Goal: Transaction & Acquisition: Download file/media

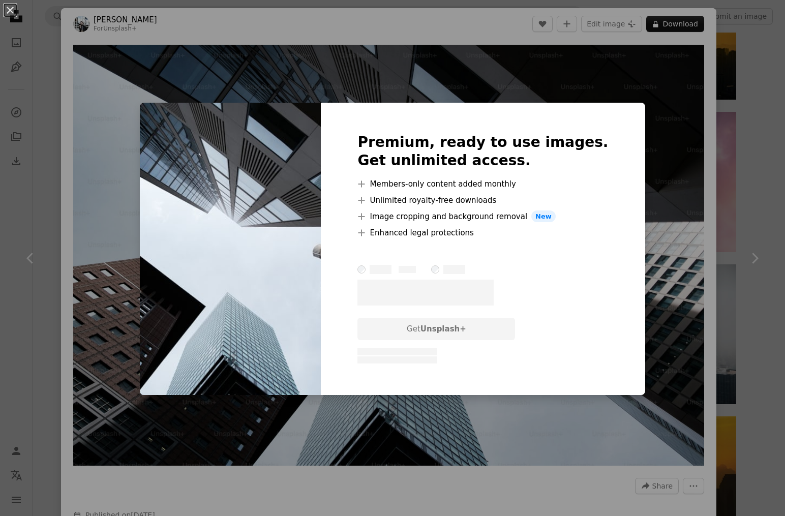
scroll to position [1853, 0]
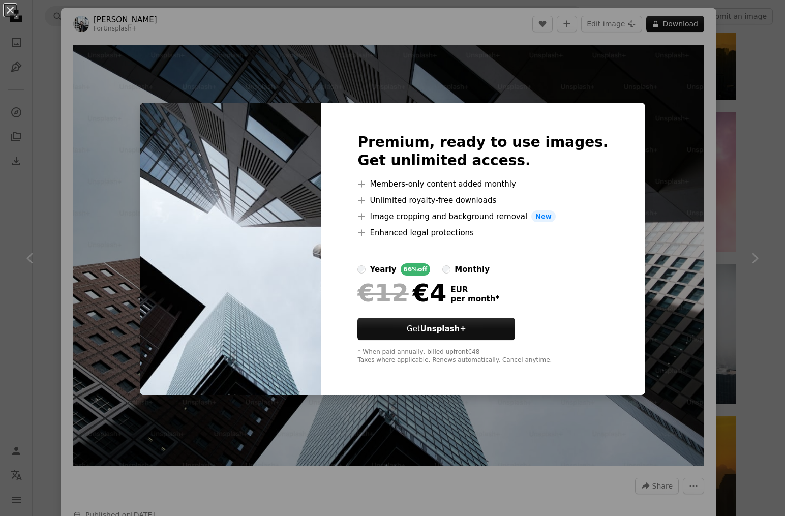
click at [659, 78] on div "An X shape Premium, ready to use images. Get unlimited access. A plus sign Memb…" at bounding box center [392, 258] width 785 height 516
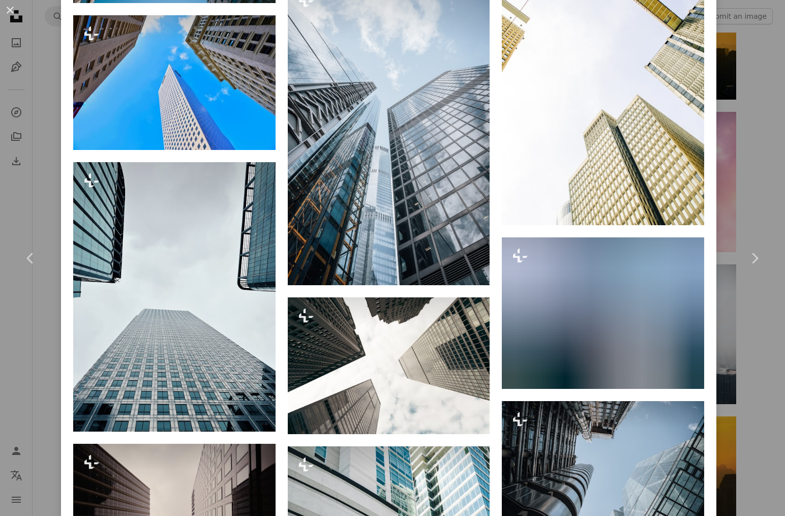
scroll to position [2351, 0]
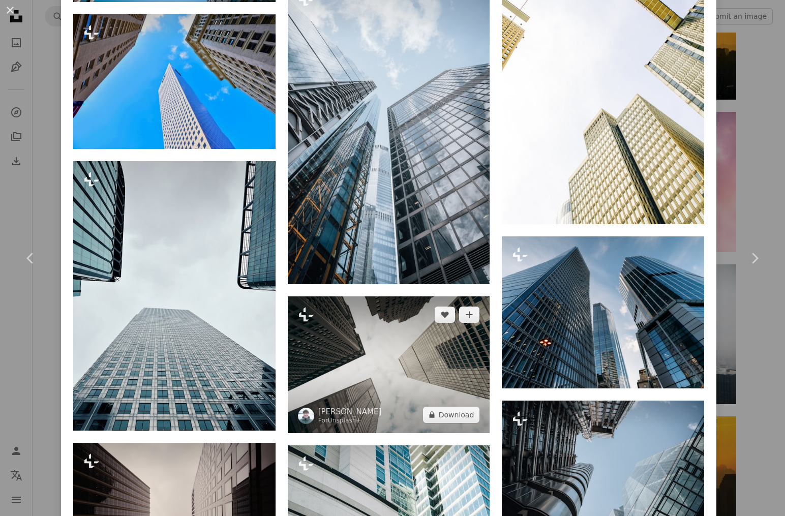
click at [364, 383] on img at bounding box center [389, 364] width 202 height 137
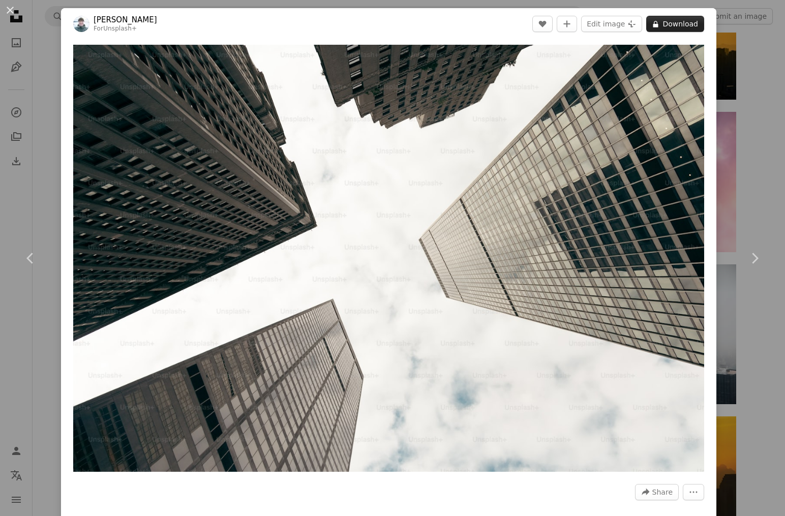
click at [682, 24] on button "A lock Download" at bounding box center [675, 24] width 58 height 16
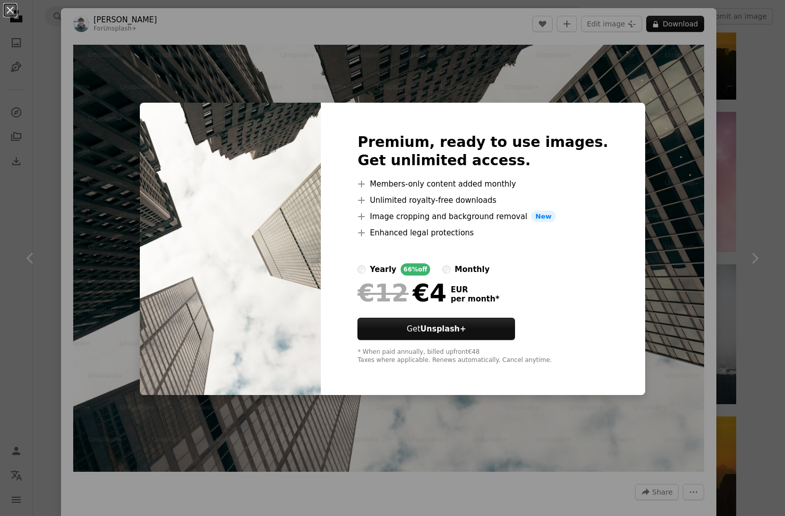
click at [525, 76] on div "An X shape Premium, ready to use images. Get unlimited access. A plus sign Memb…" at bounding box center [392, 258] width 785 height 516
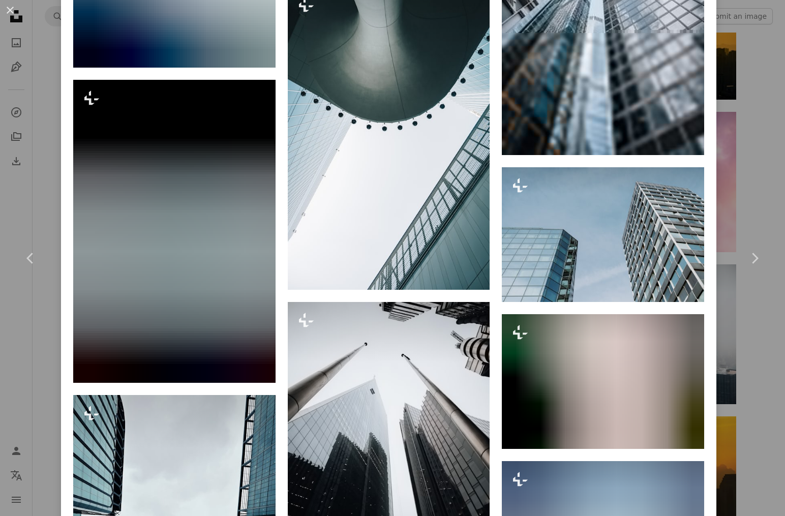
scroll to position [2005, 0]
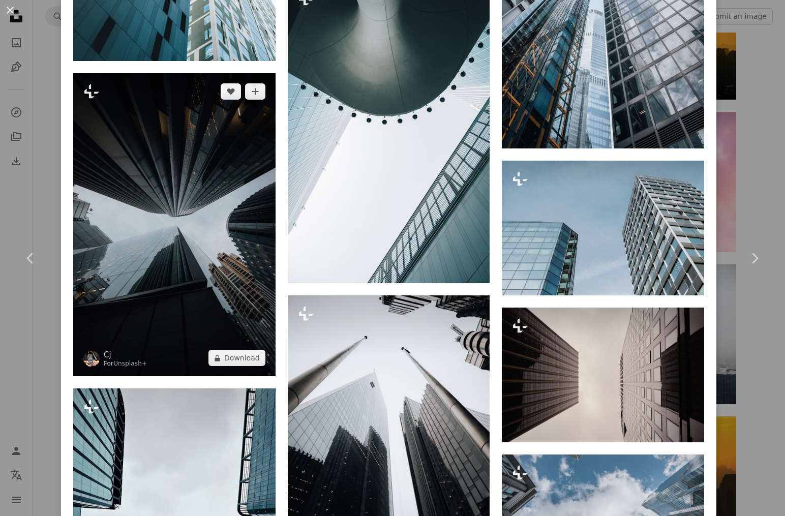
click at [204, 168] on img at bounding box center [174, 224] width 202 height 303
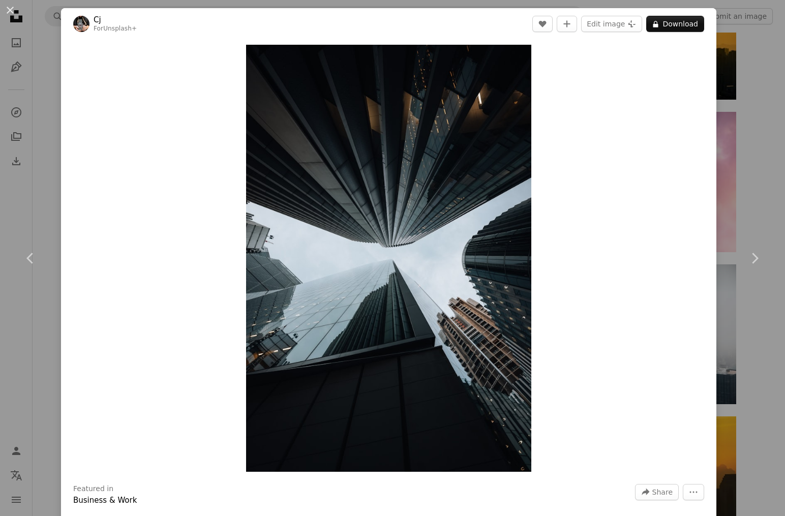
click at [750, 84] on div "An X shape Chevron left Chevron right Cj For Unsplash+ A heart A plus sign Edit…" at bounding box center [392, 258] width 785 height 516
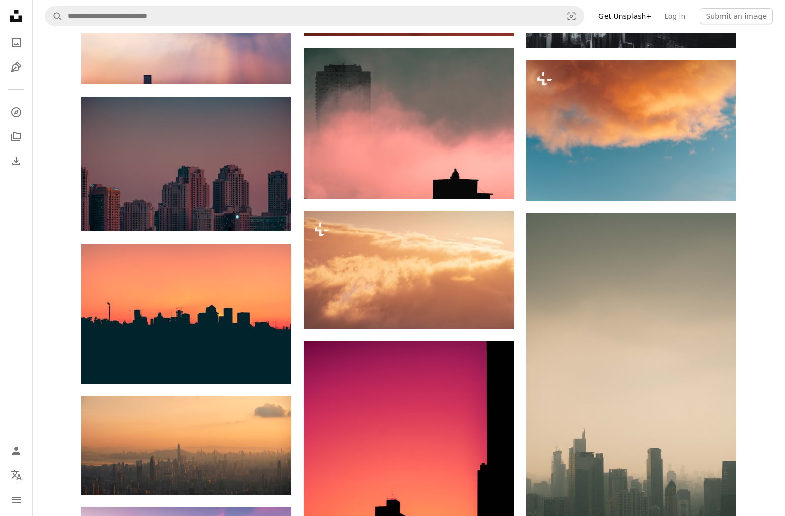
scroll to position [1171, 0]
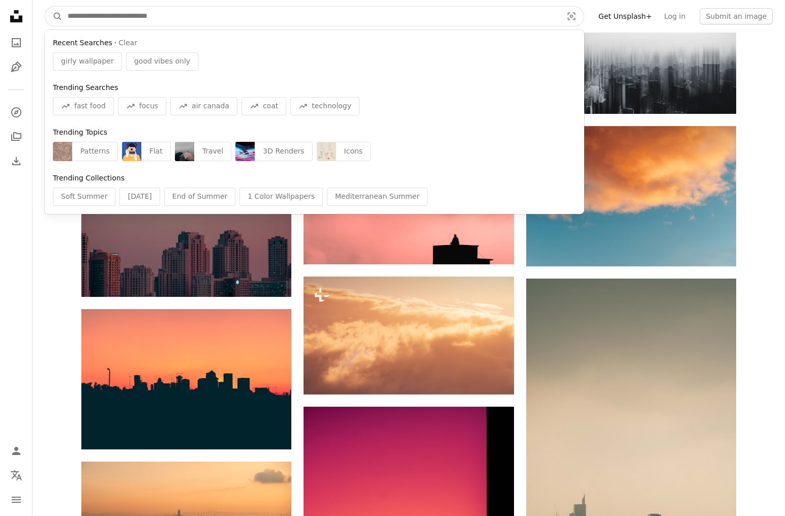
click at [316, 21] on input "Find visuals sitewide" at bounding box center [311, 16] width 496 height 19
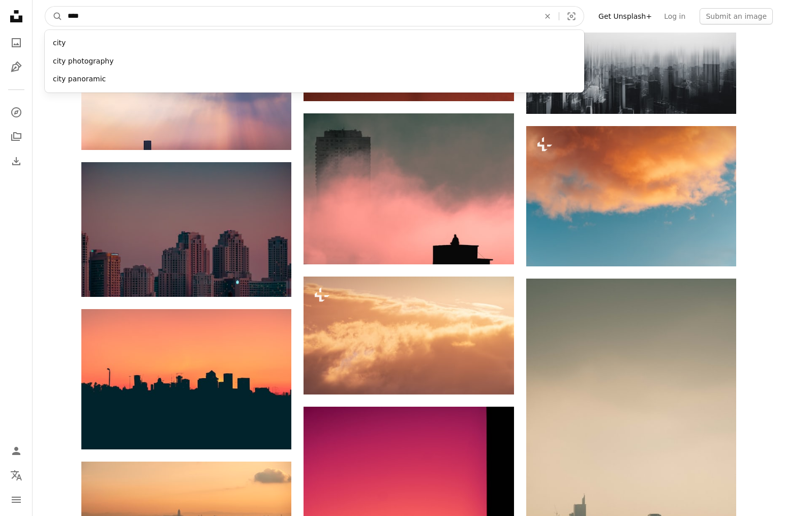
type input "****"
click at [45, 7] on button "A magnifying glass" at bounding box center [53, 16] width 17 height 19
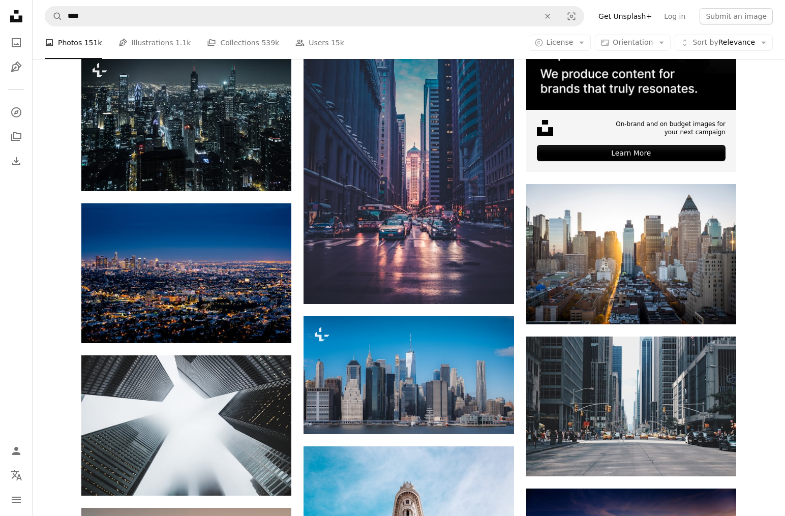
scroll to position [356, 0]
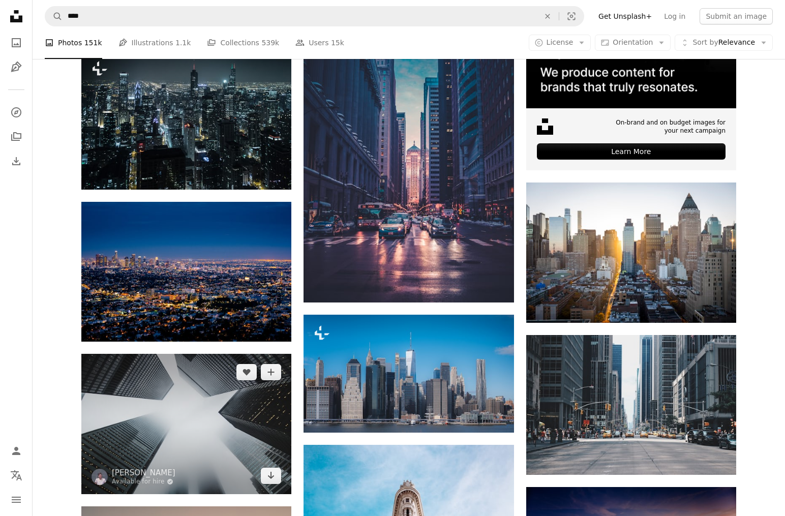
click at [208, 354] on img at bounding box center [186, 424] width 210 height 140
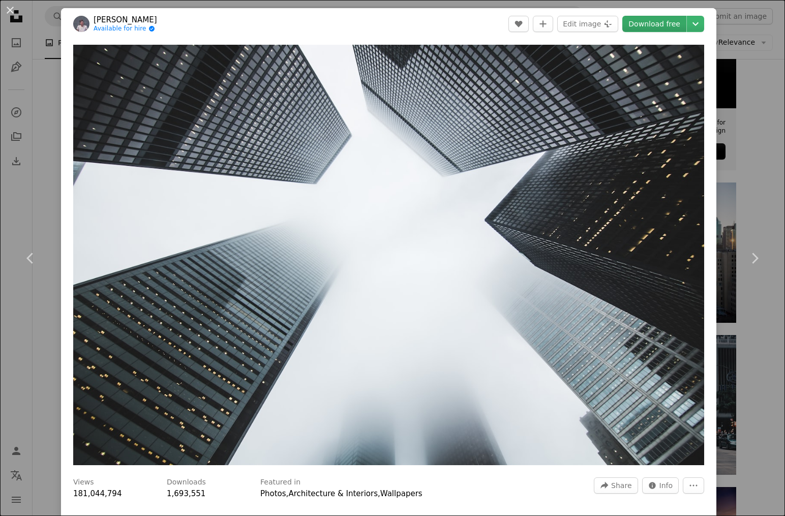
click at [661, 22] on link "Download free" at bounding box center [654, 24] width 64 height 16
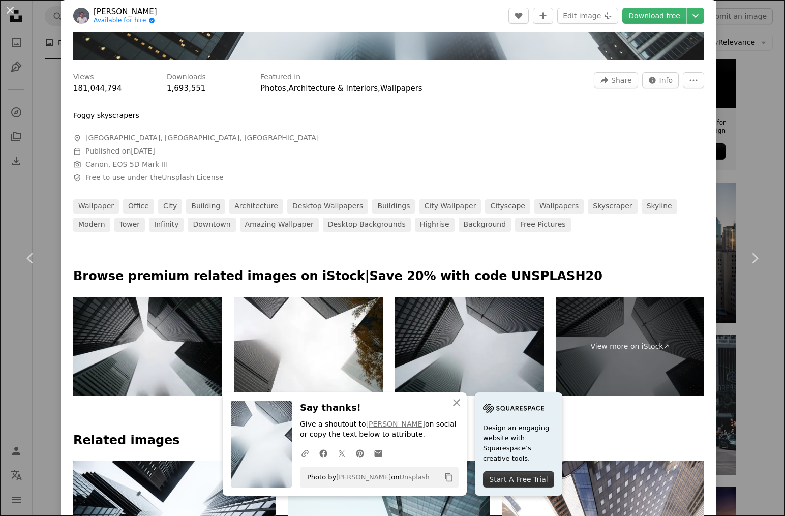
scroll to position [548, 0]
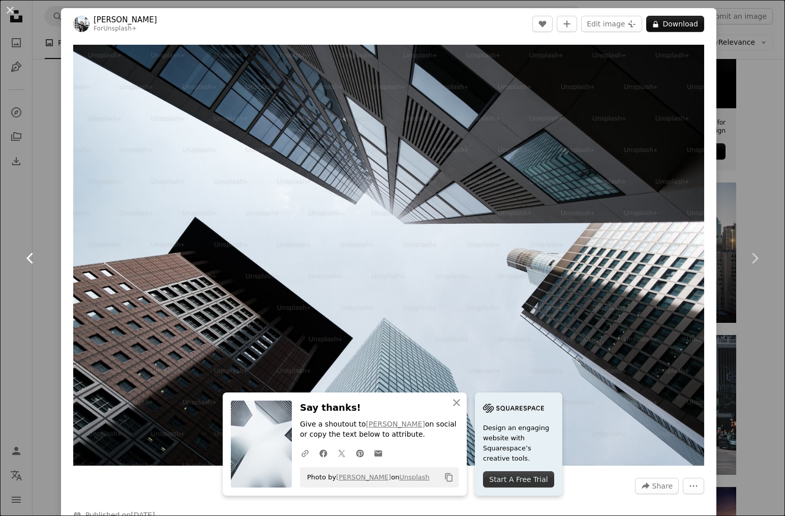
click at [29, 251] on icon "Chevron left" at bounding box center [30, 258] width 16 height 16
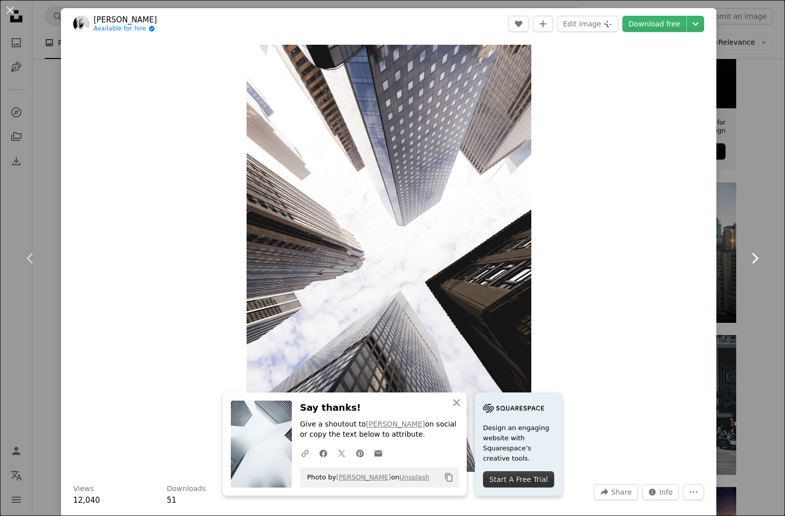
click at [759, 254] on icon "Chevron right" at bounding box center [754, 258] width 16 height 16
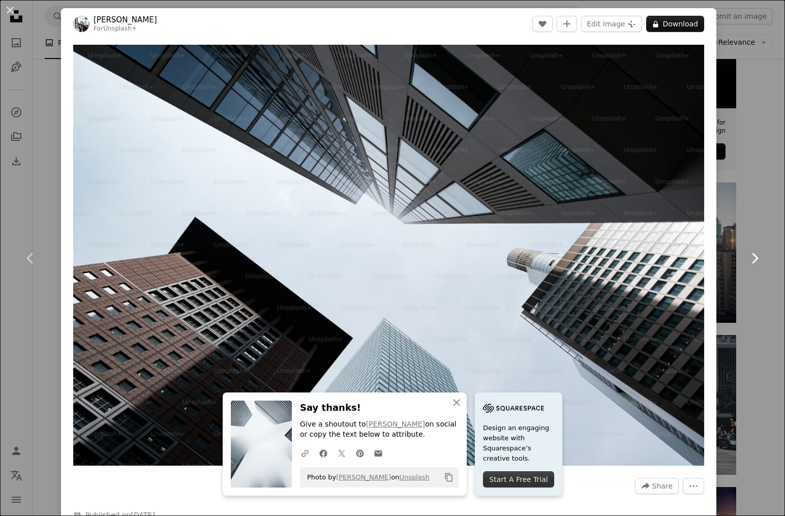
click at [759, 254] on icon "Chevron right" at bounding box center [754, 258] width 16 height 16
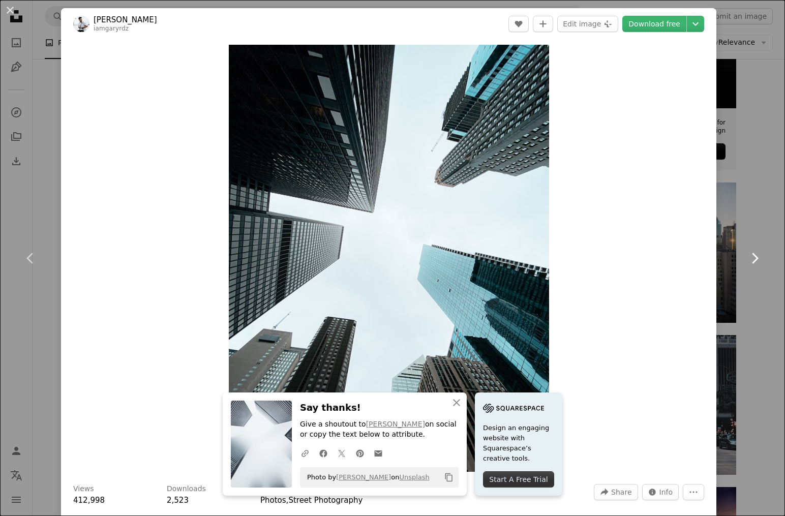
click at [759, 254] on icon "Chevron right" at bounding box center [754, 258] width 16 height 16
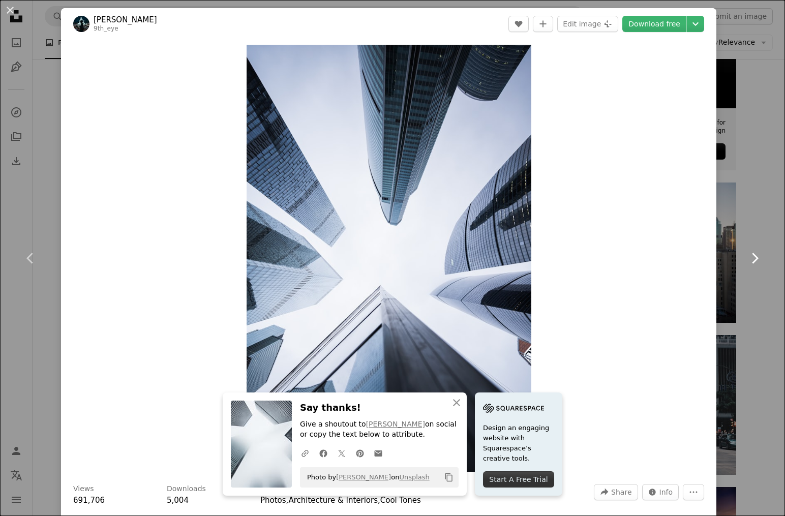
click at [759, 254] on icon "Chevron right" at bounding box center [754, 258] width 16 height 16
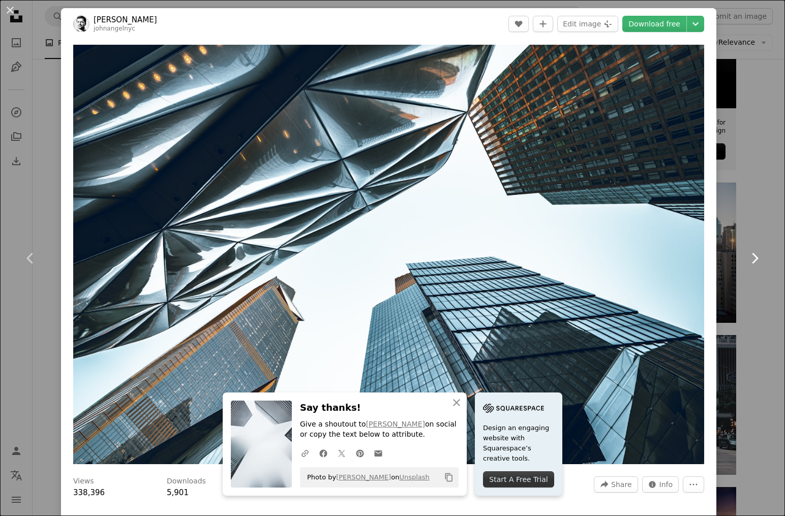
click at [759, 255] on icon "Chevron right" at bounding box center [754, 258] width 16 height 16
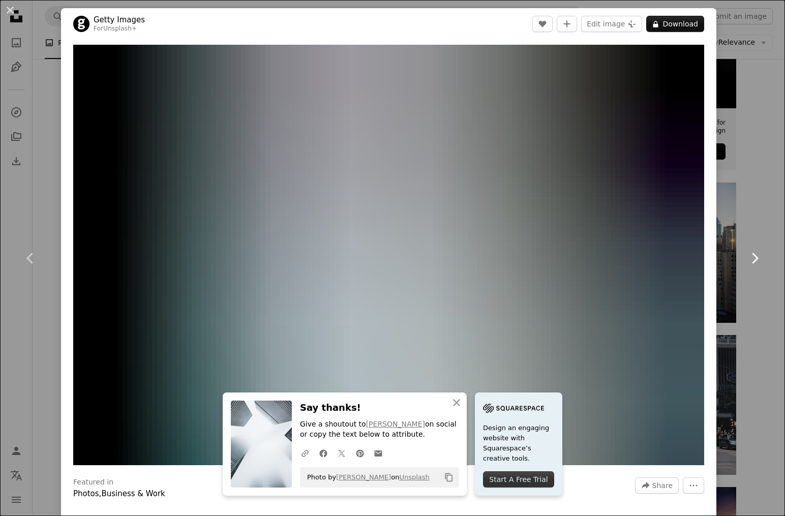
click at [759, 255] on icon "Chevron right" at bounding box center [754, 258] width 16 height 16
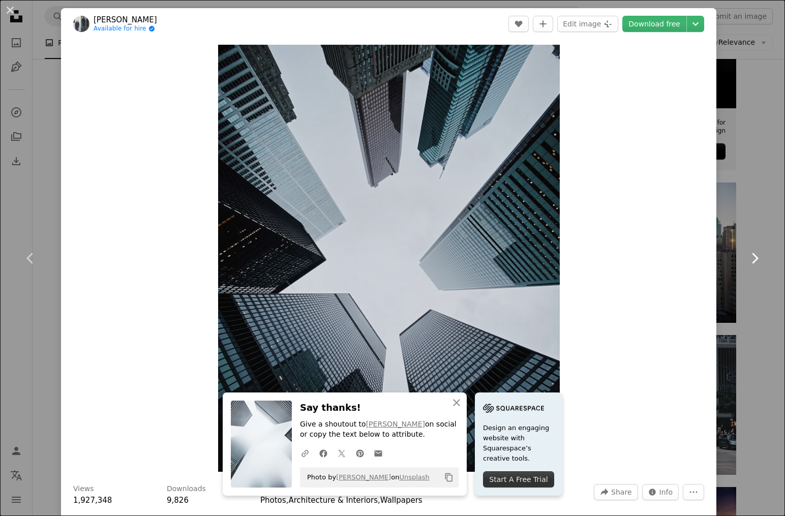
click at [759, 255] on icon "Chevron right" at bounding box center [754, 258] width 16 height 16
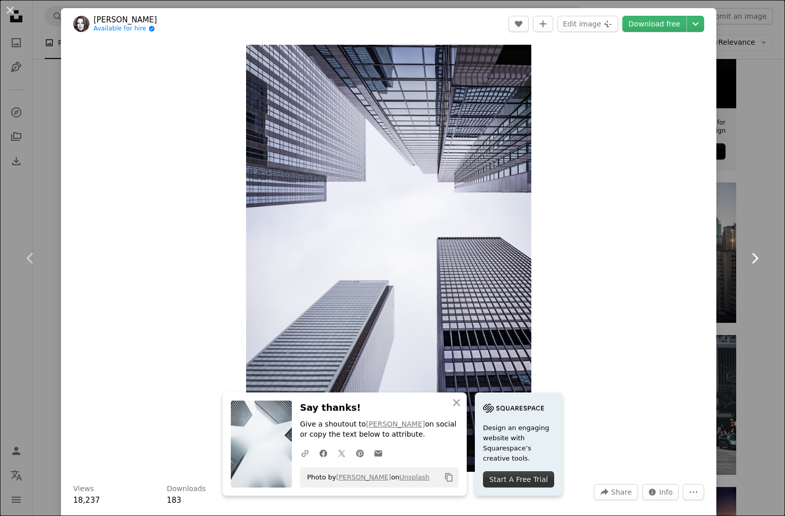
click at [759, 255] on icon "Chevron right" at bounding box center [754, 258] width 16 height 16
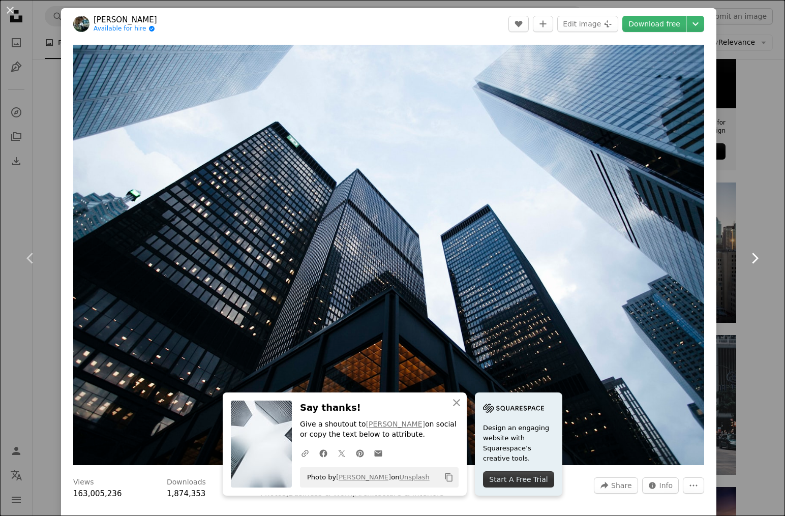
click at [759, 255] on icon "Chevron right" at bounding box center [754, 258] width 16 height 16
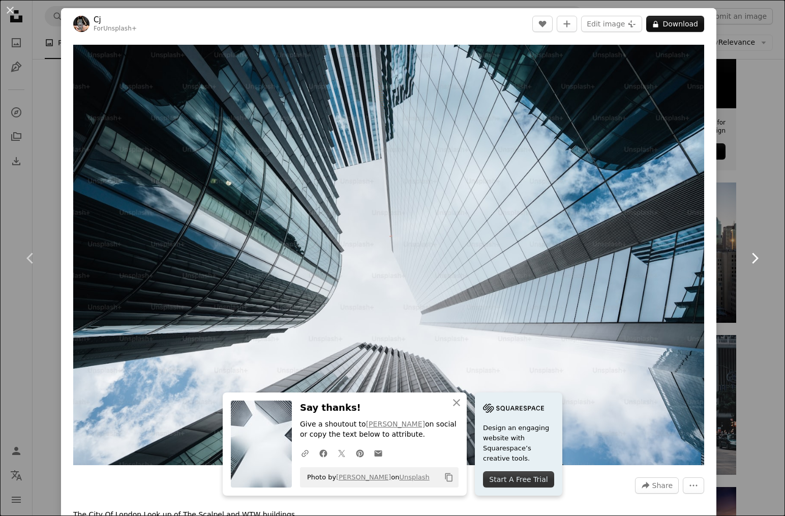
click at [759, 255] on icon "Chevron right" at bounding box center [754, 258] width 16 height 16
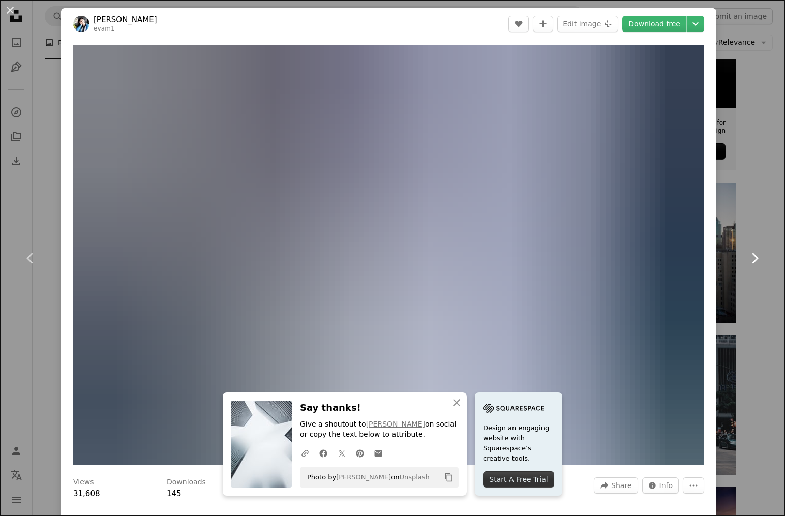
click at [759, 255] on icon "Chevron right" at bounding box center [754, 258] width 16 height 16
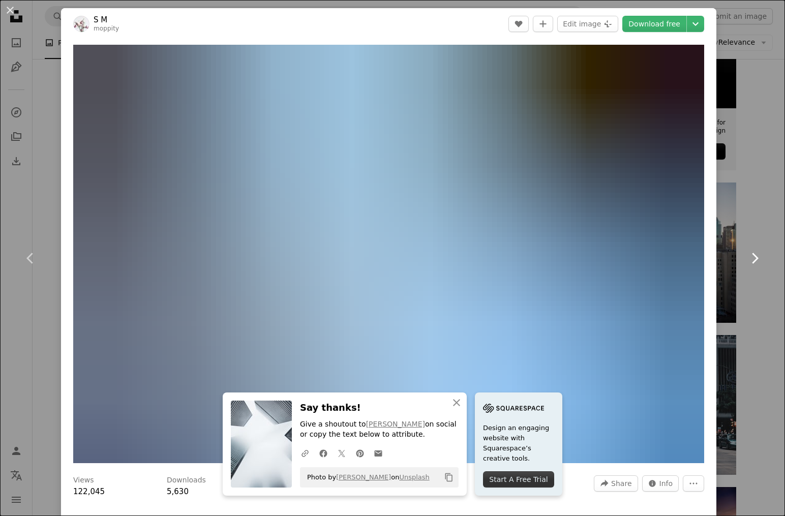
click at [759, 255] on icon "Chevron right" at bounding box center [754, 258] width 16 height 16
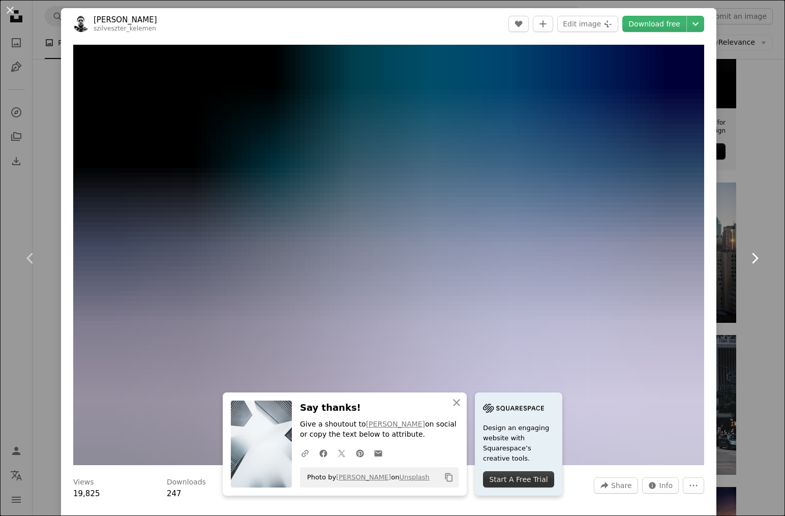
click at [759, 255] on icon "Chevron right" at bounding box center [754, 258] width 16 height 16
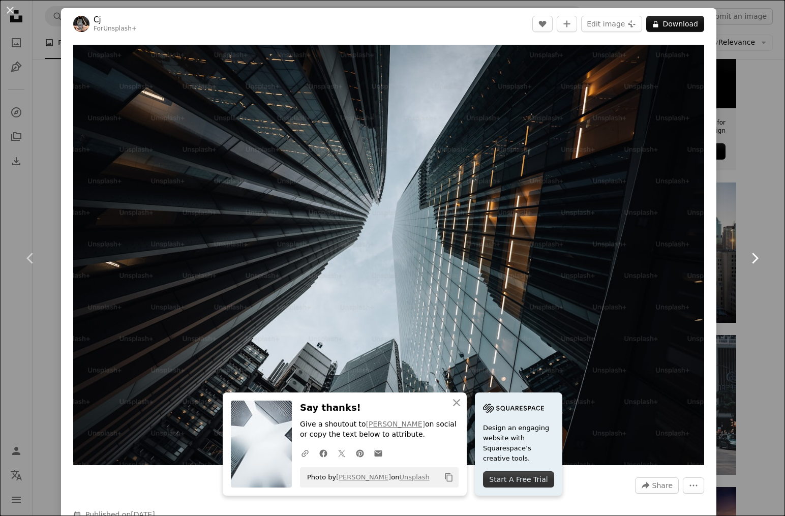
click at [759, 255] on icon "Chevron right" at bounding box center [754, 258] width 16 height 16
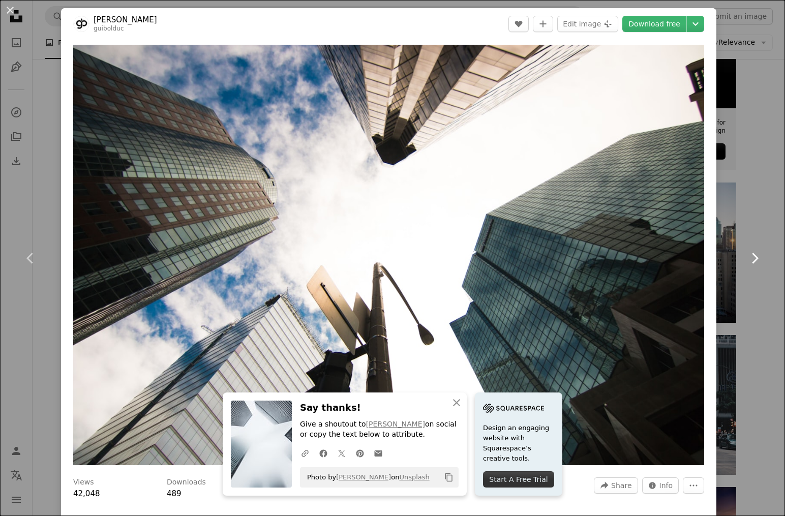
click at [759, 255] on icon "Chevron right" at bounding box center [754, 258] width 16 height 16
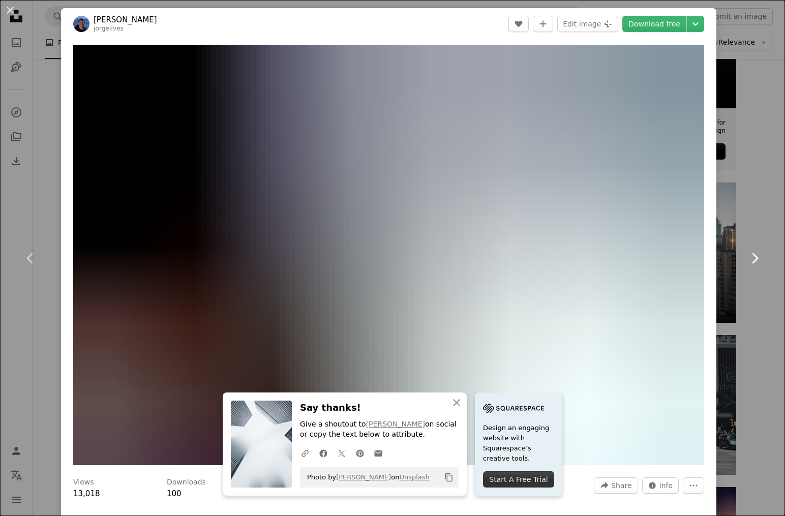
click at [759, 255] on icon "Chevron right" at bounding box center [754, 258] width 16 height 16
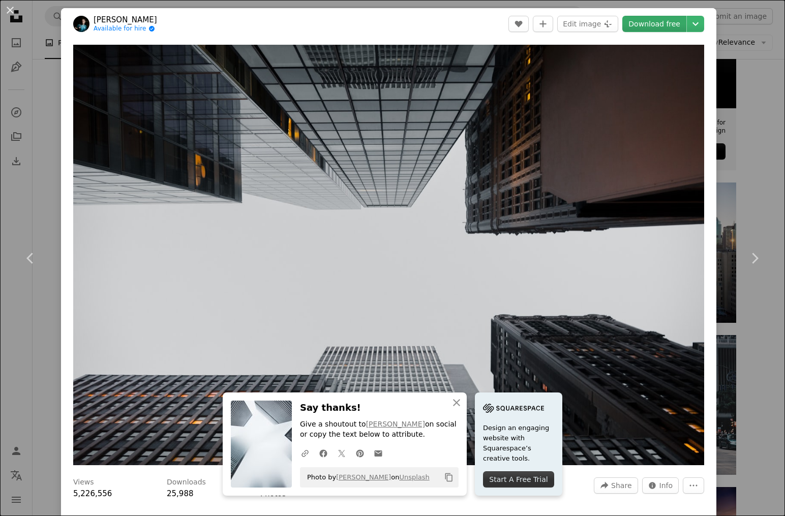
click at [664, 30] on link "Download free" at bounding box center [654, 24] width 64 height 16
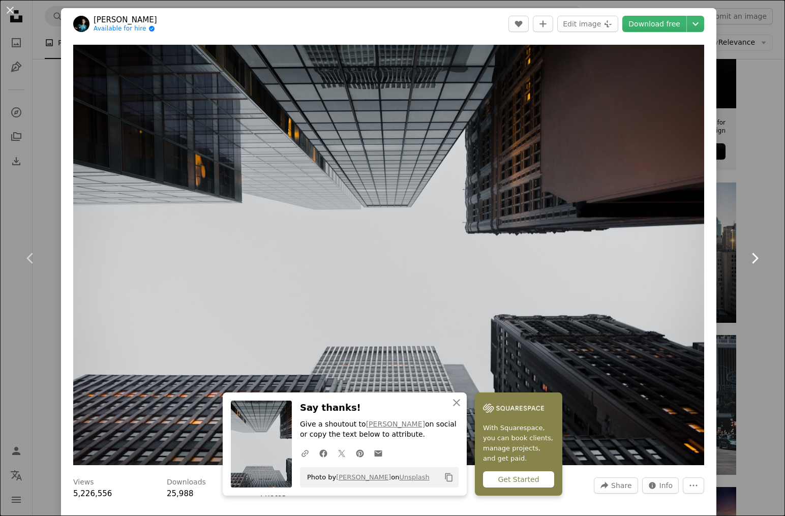
click at [753, 276] on link "Chevron right" at bounding box center [754, 258] width 61 height 98
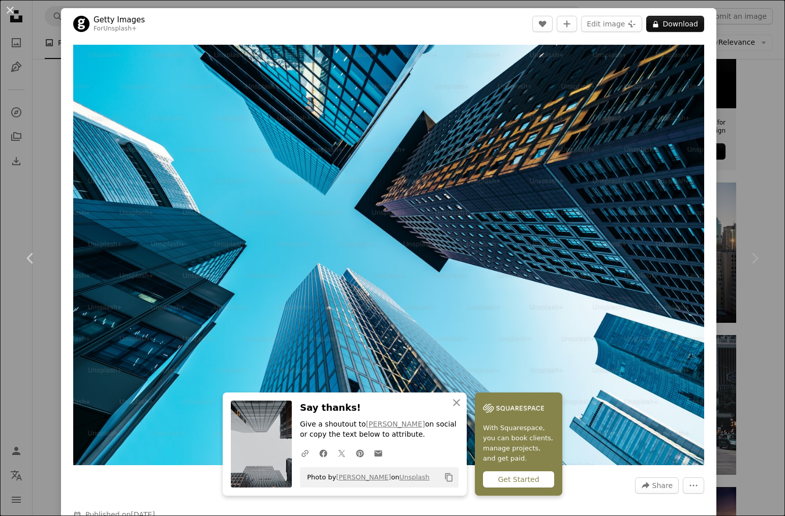
click at [753, 276] on div "Chevron right" at bounding box center [754, 258] width 61 height 98
click at [753, 263] on icon "Chevron right" at bounding box center [754, 258] width 16 height 16
click at [746, 162] on div "An X shape Chevron left Chevron right An X shape Close Say thanks! Give a shout…" at bounding box center [392, 258] width 785 height 516
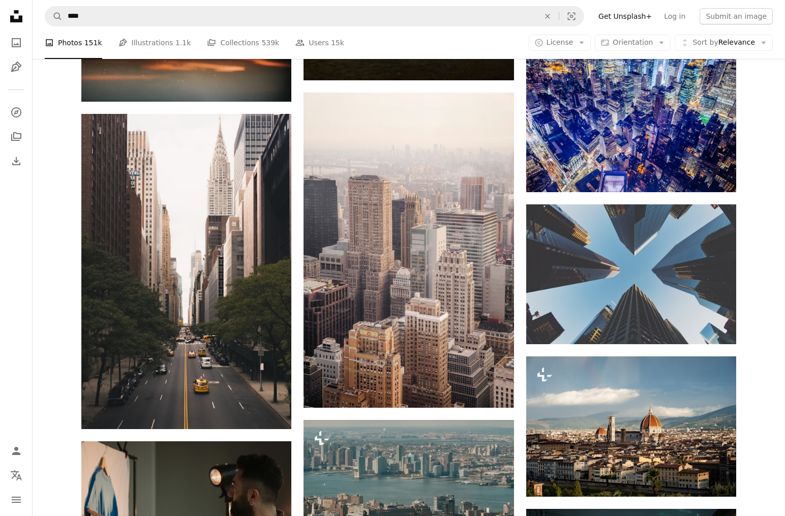
scroll to position [2005, 0]
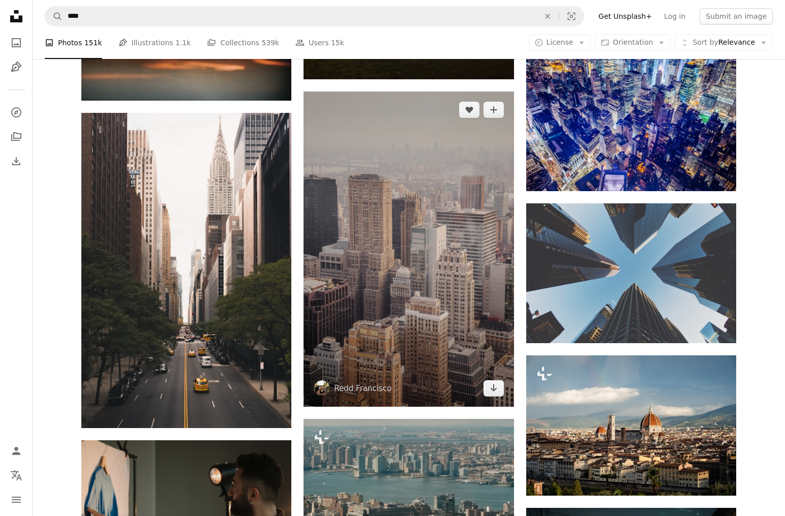
click at [409, 137] on img at bounding box center [408, 248] width 210 height 315
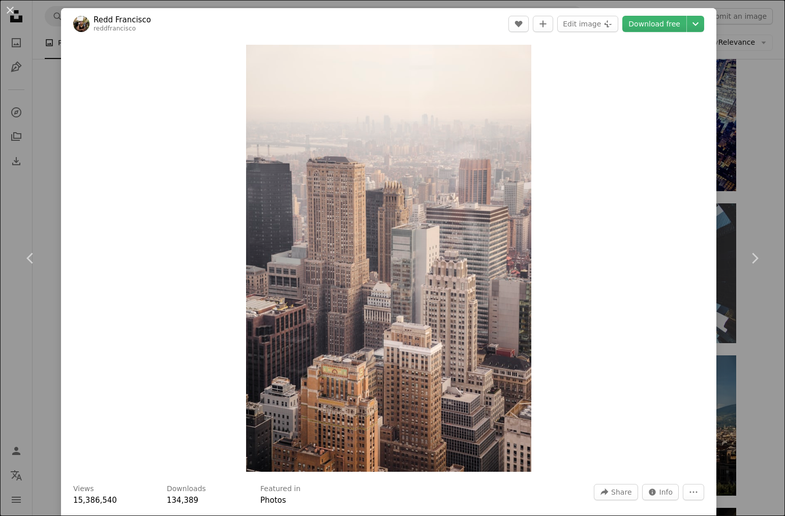
click at [745, 122] on div "An X shape Chevron left Chevron right [PERSON_NAME] reddfrancisco A heart A plu…" at bounding box center [392, 258] width 785 height 516
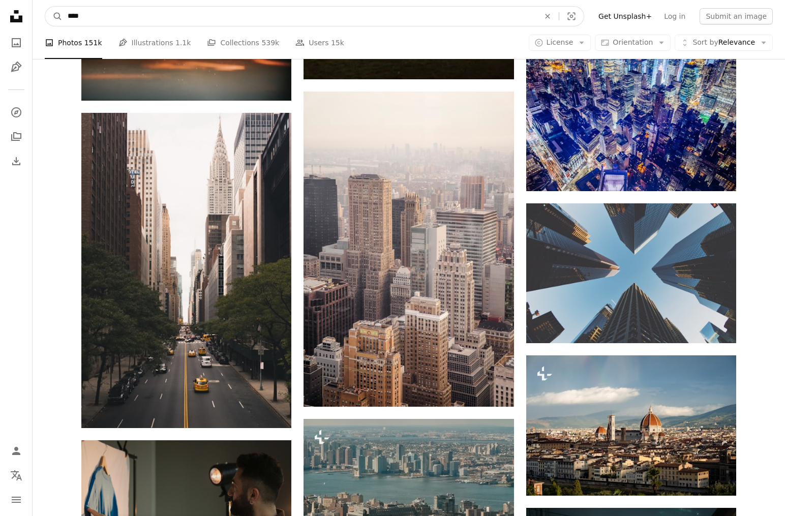
click at [123, 7] on input "****" at bounding box center [300, 16] width 474 height 19
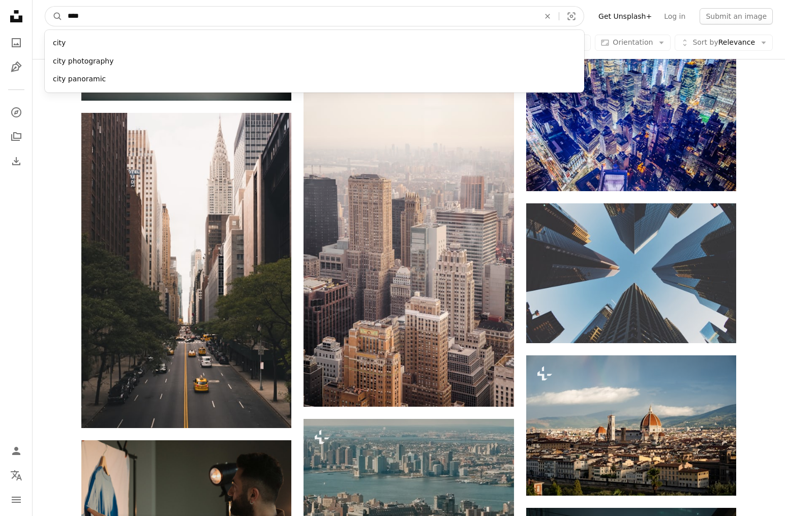
drag, startPoint x: 117, startPoint y: 12, endPoint x: 45, endPoint y: 12, distance: 72.7
click at [45, 12] on nav "A magnifying glass **** city city photography city panoramic An X shape Visual …" at bounding box center [409, 16] width 752 height 33
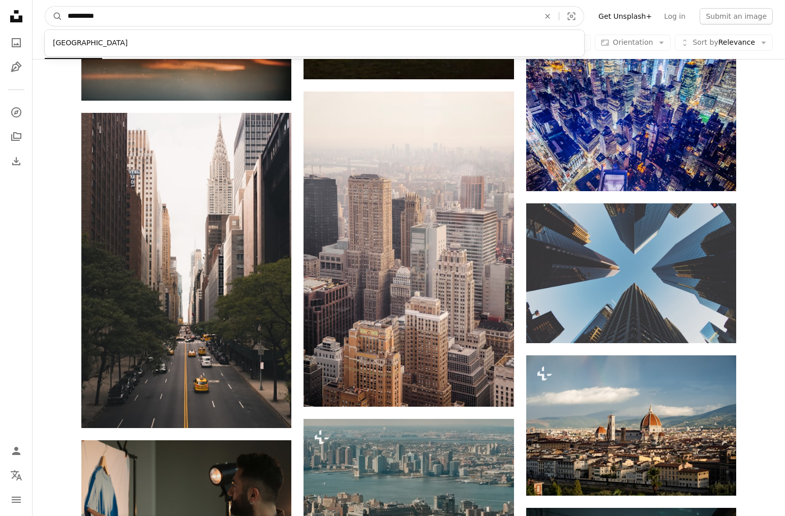
type input "**********"
click button "A magnifying glass" at bounding box center [53, 16] width 17 height 19
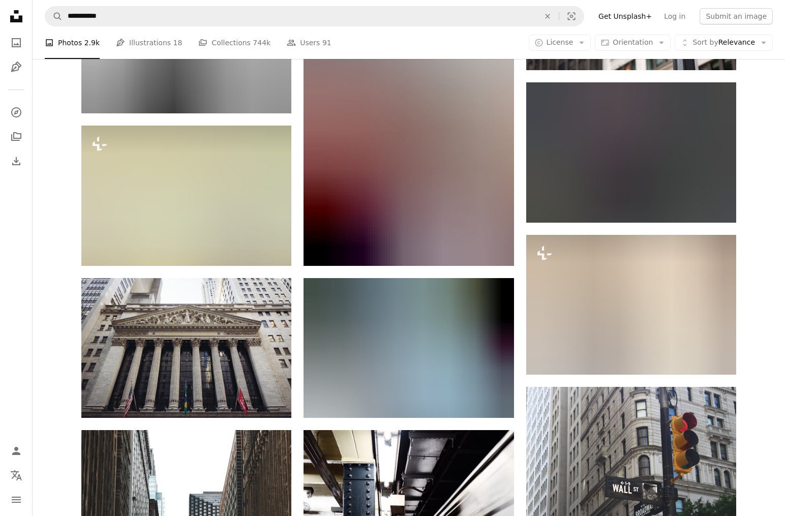
scroll to position [760, 0]
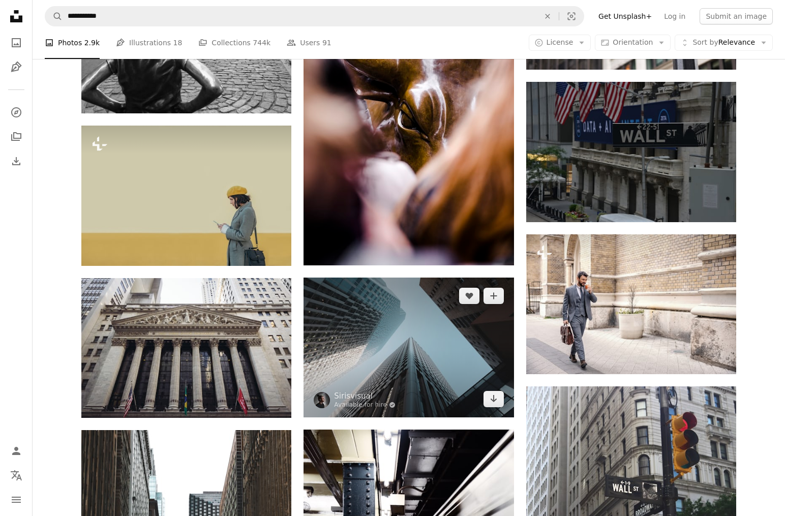
click at [417, 277] on img at bounding box center [408, 347] width 210 height 140
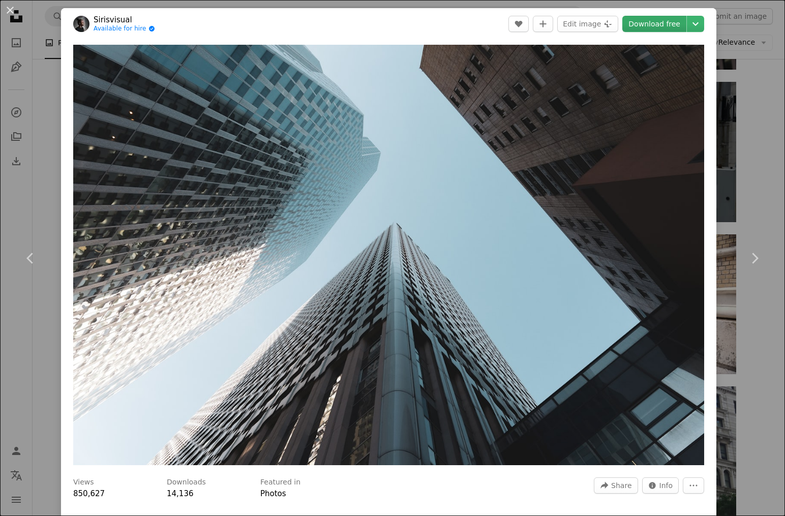
click at [649, 26] on link "Download free" at bounding box center [654, 24] width 64 height 16
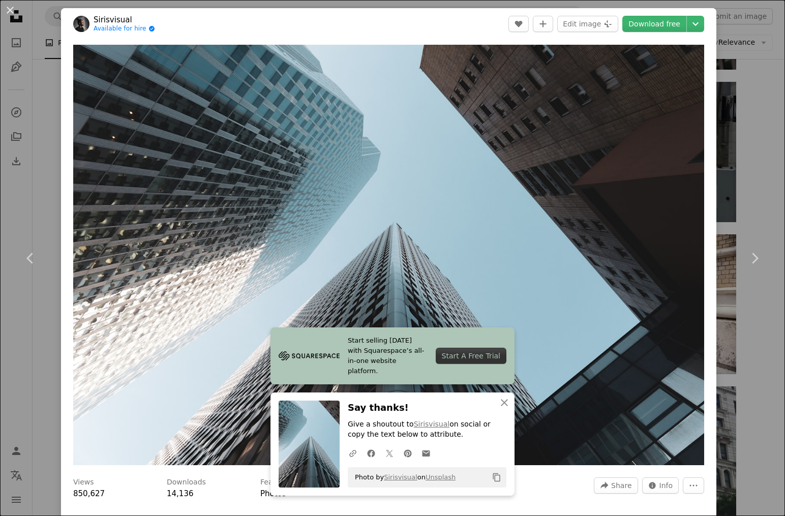
click at [767, 164] on div "An X shape Chevron left Chevron right Start selling [DATE] with Squarespace’s a…" at bounding box center [392, 258] width 785 height 516
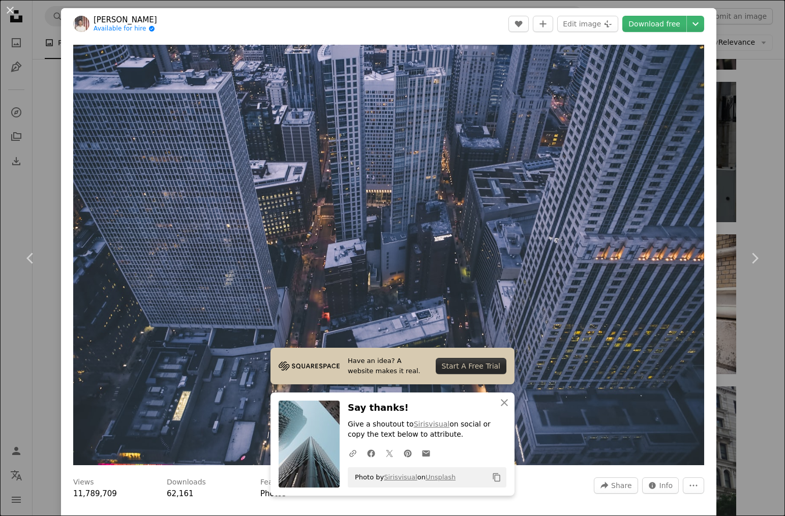
click at [756, 126] on div "An X shape Chevron left Chevron right Have an idea? A website makes it real. St…" at bounding box center [392, 258] width 785 height 516
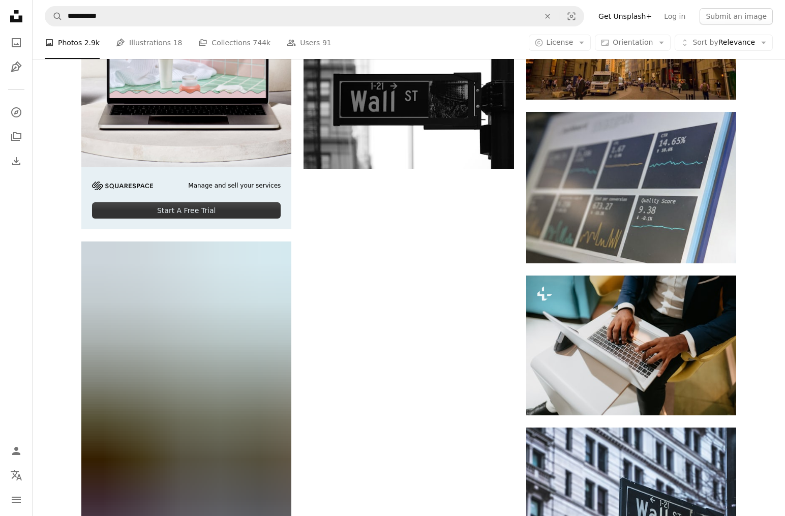
scroll to position [2712, 0]
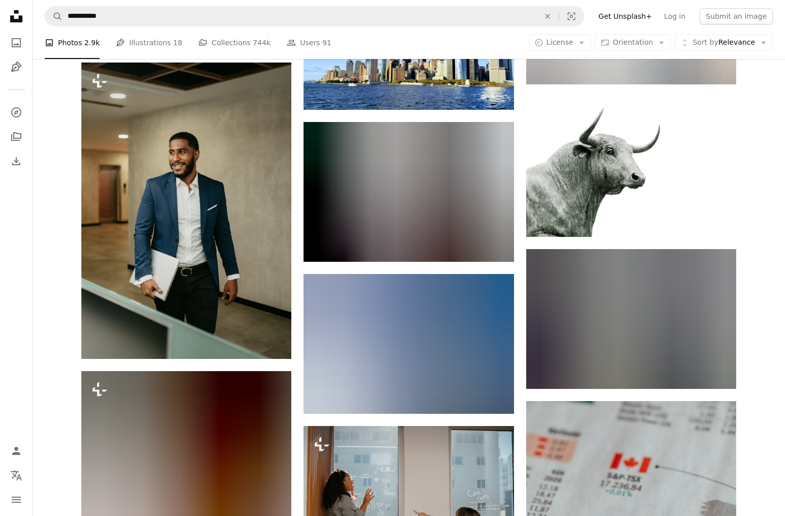
scroll to position [5126, 0]
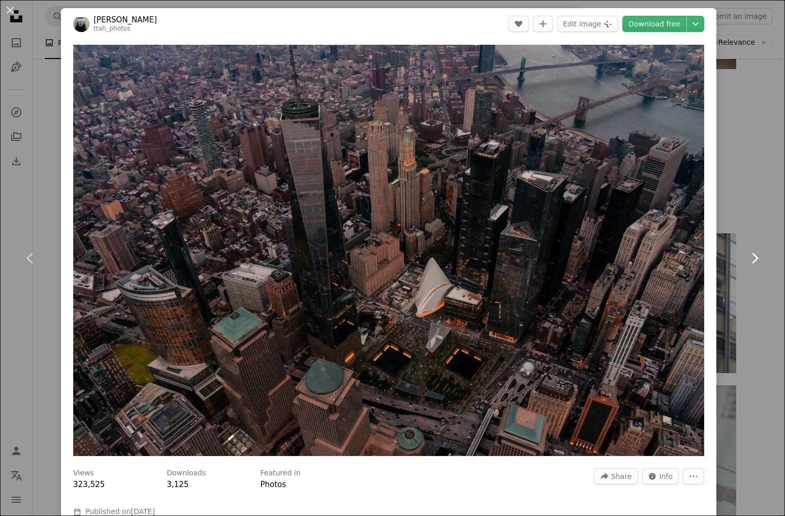
click at [766, 209] on link "Chevron right" at bounding box center [754, 258] width 61 height 98
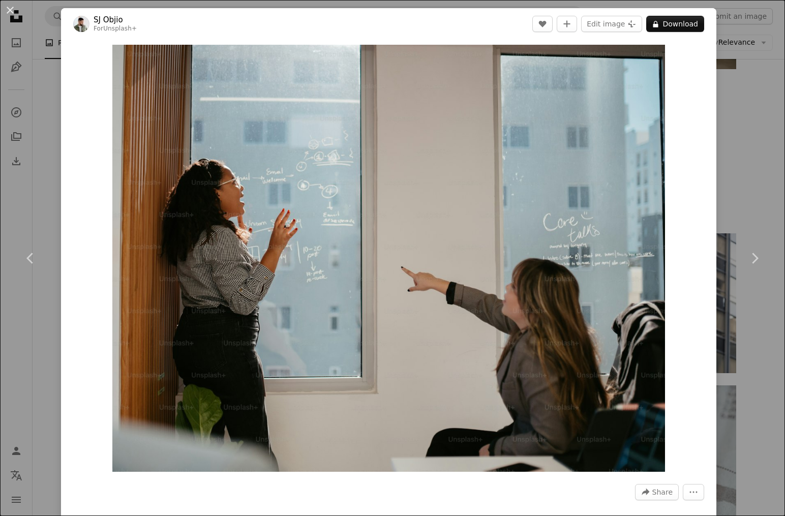
click at [759, 110] on div "An X shape Chevron left Chevron right [PERSON_NAME] For Unsplash+ A heart A plu…" at bounding box center [392, 258] width 785 height 516
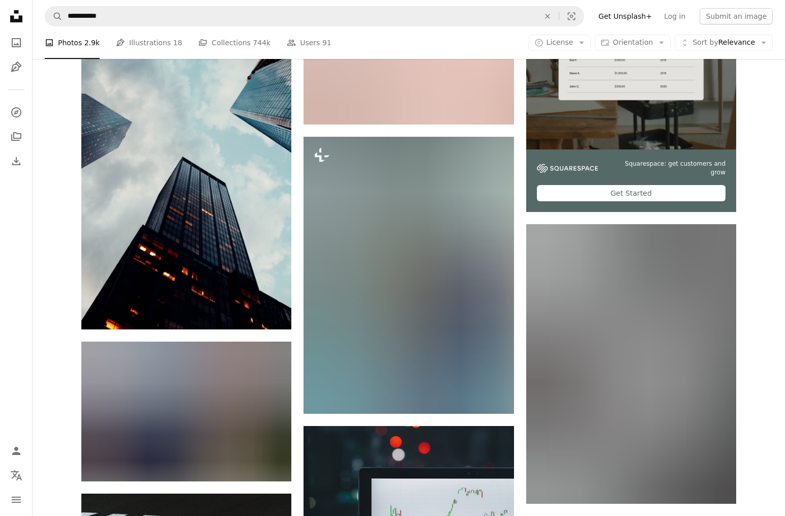
scroll to position [3989, 0]
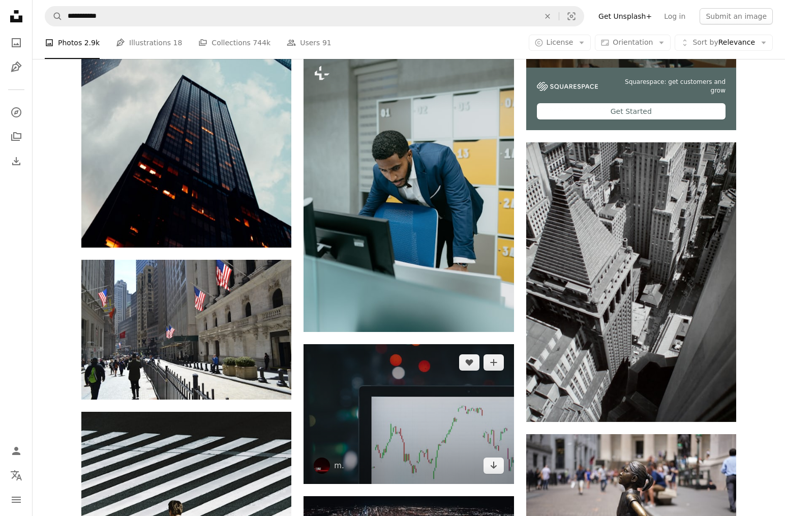
click at [424, 344] on img at bounding box center [408, 414] width 210 height 140
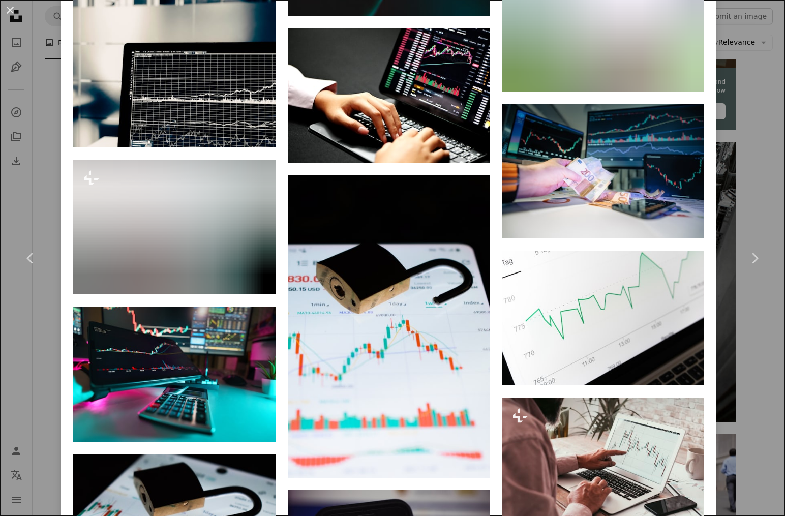
scroll to position [3785, 0]
